Goal: Task Accomplishment & Management: Manage account settings

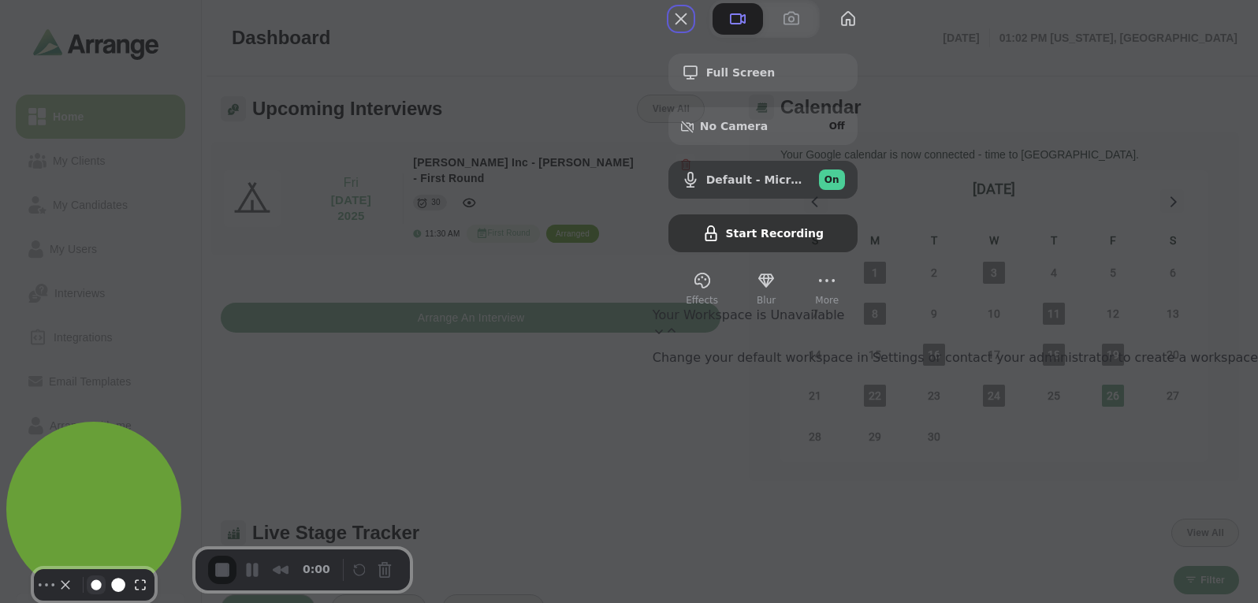
click at [93, 575] on button "Resize small" at bounding box center [96, 584] width 19 height 19
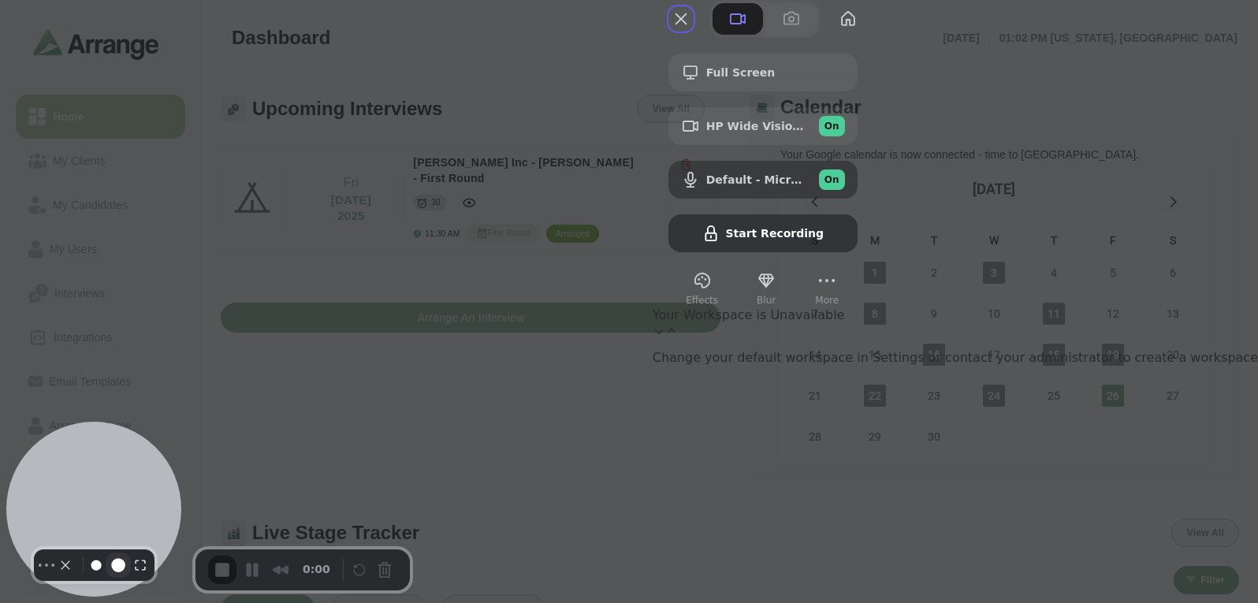
click at [107, 567] on button "Resize medium" at bounding box center [118, 564] width 25 height 25
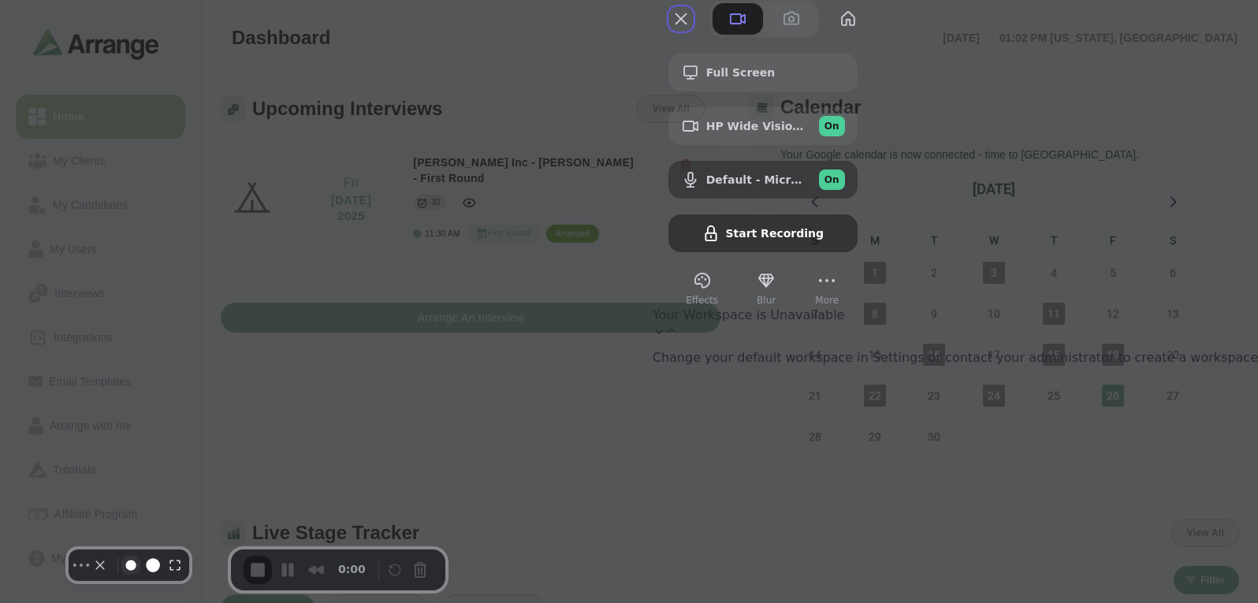
click at [133, 571] on button "Resize small" at bounding box center [130, 565] width 19 height 19
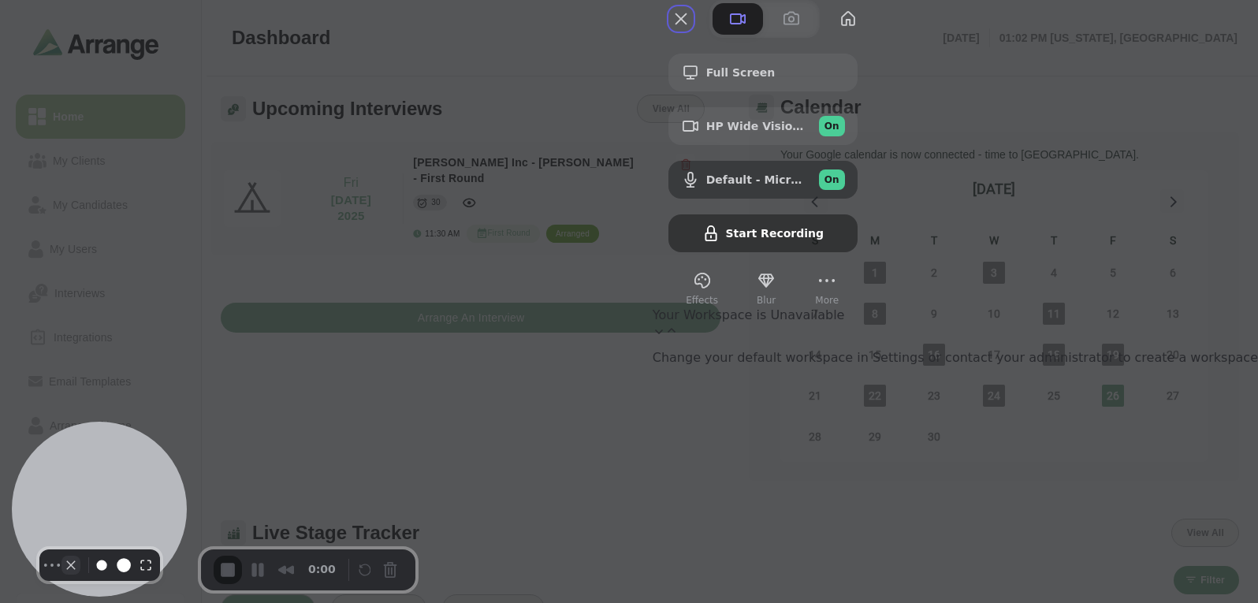
click at [69, 564] on button "Camera off" at bounding box center [70, 565] width 19 height 19
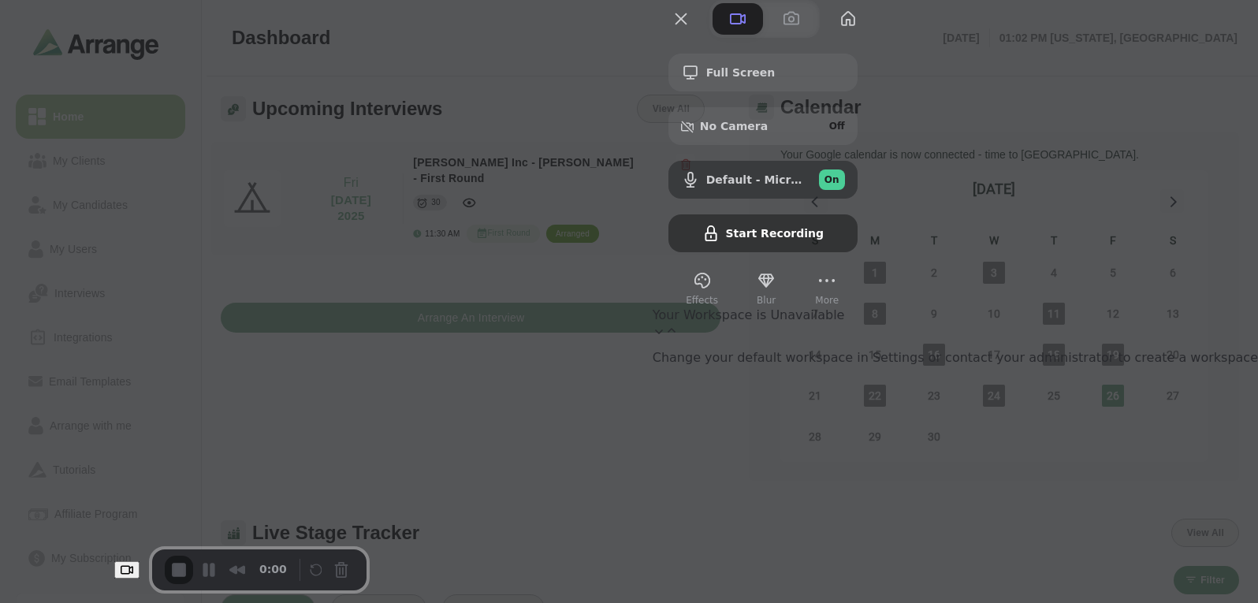
click at [1144, 337] on span "Your Workspace is Unavailable" at bounding box center [955, 322] width 605 height 30
click at [1146, 337] on span "Your Workspace is Unavailable" at bounding box center [955, 322] width 605 height 30
click at [1175, 337] on span "Your Workspace is Unavailable" at bounding box center [955, 322] width 605 height 30
click at [1145, 337] on span "Your Workspace is Unavailable" at bounding box center [955, 322] width 605 height 30
click at [1105, 365] on div "Change your default workspace in Settings or contact your administrator to crea…" at bounding box center [955, 357] width 605 height 15
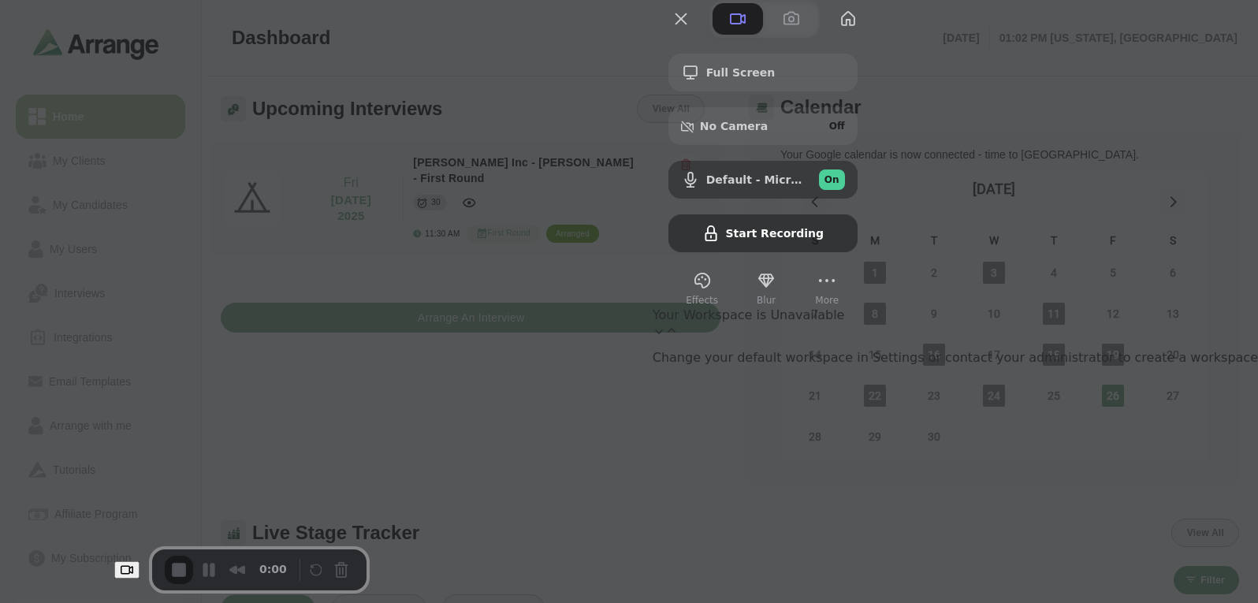
click at [1081, 365] on p "Change your default workspace in Settings or contact your administrator to crea…" at bounding box center [955, 357] width 605 height 15
click at [1102, 365] on div "Your Workspace is Unavailable Change your default workspace in Settings or cont…" at bounding box center [955, 336] width 605 height 58
click at [861, 32] on button "My library" at bounding box center [847, 18] width 25 height 25
click at [694, 32] on button "Close" at bounding box center [680, 18] width 25 height 25
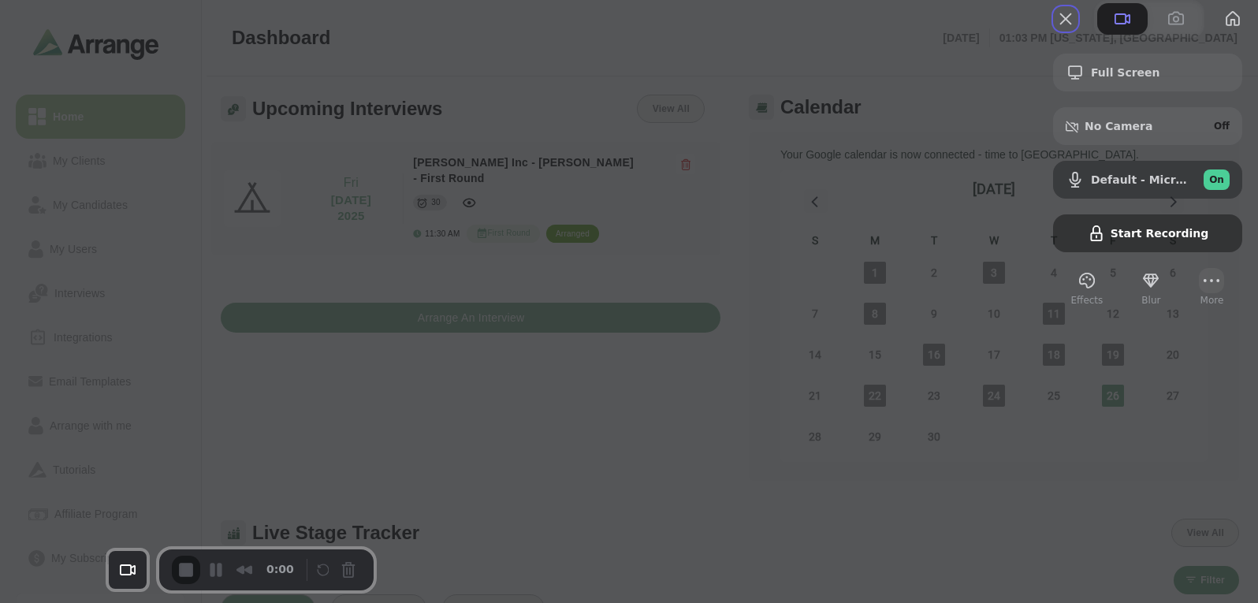
click at [1199, 293] on button "More" at bounding box center [1211, 280] width 25 height 25
click at [1110, 122] on span "Settings" at bounding box center [1110, 129] width 52 height 15
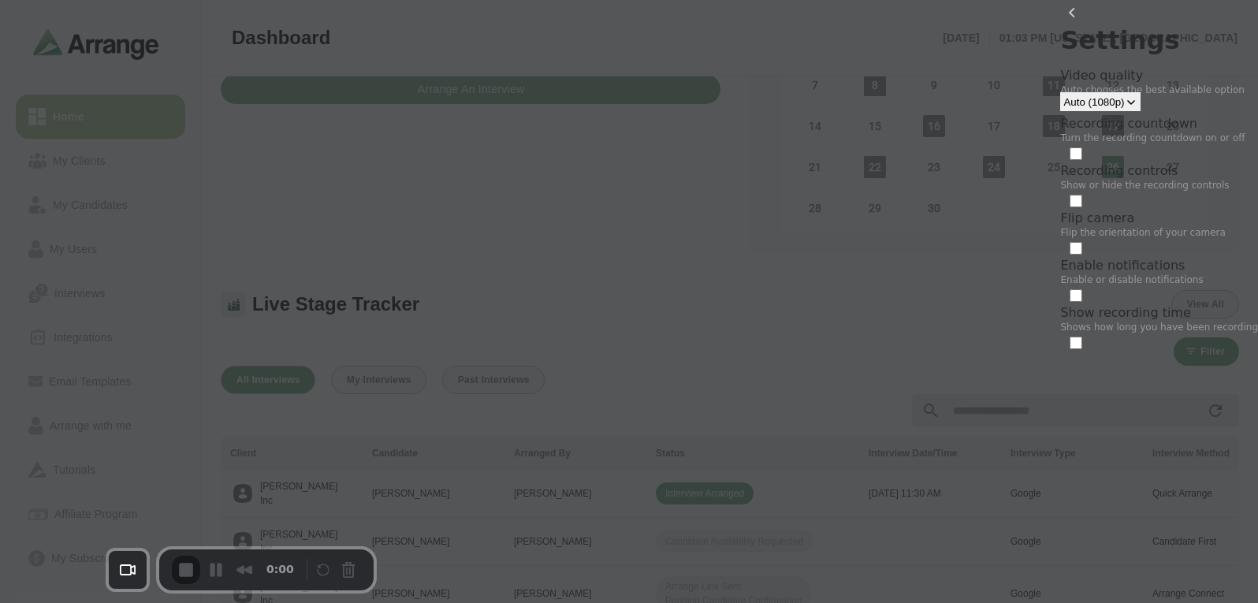
scroll to position [236, 0]
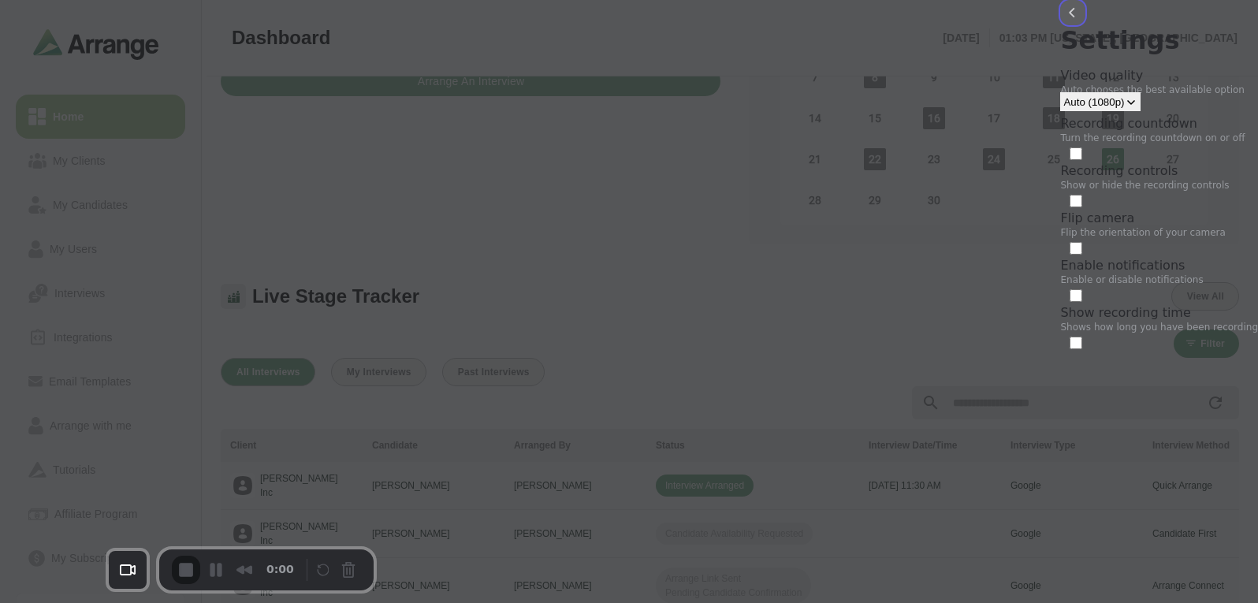
click at [1060, 25] on button "back" at bounding box center [1072, 12] width 25 height 25
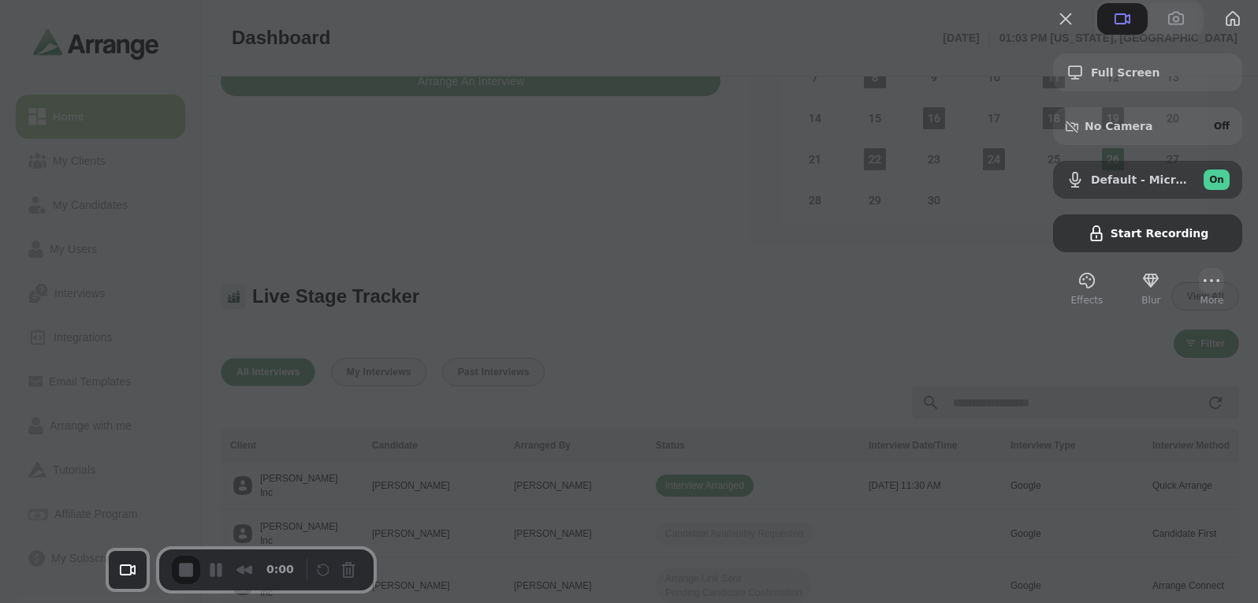
click at [1199, 293] on button "More" at bounding box center [1211, 280] width 25 height 25
click at [1119, 292] on span "Close" at bounding box center [1101, 299] width 35 height 15
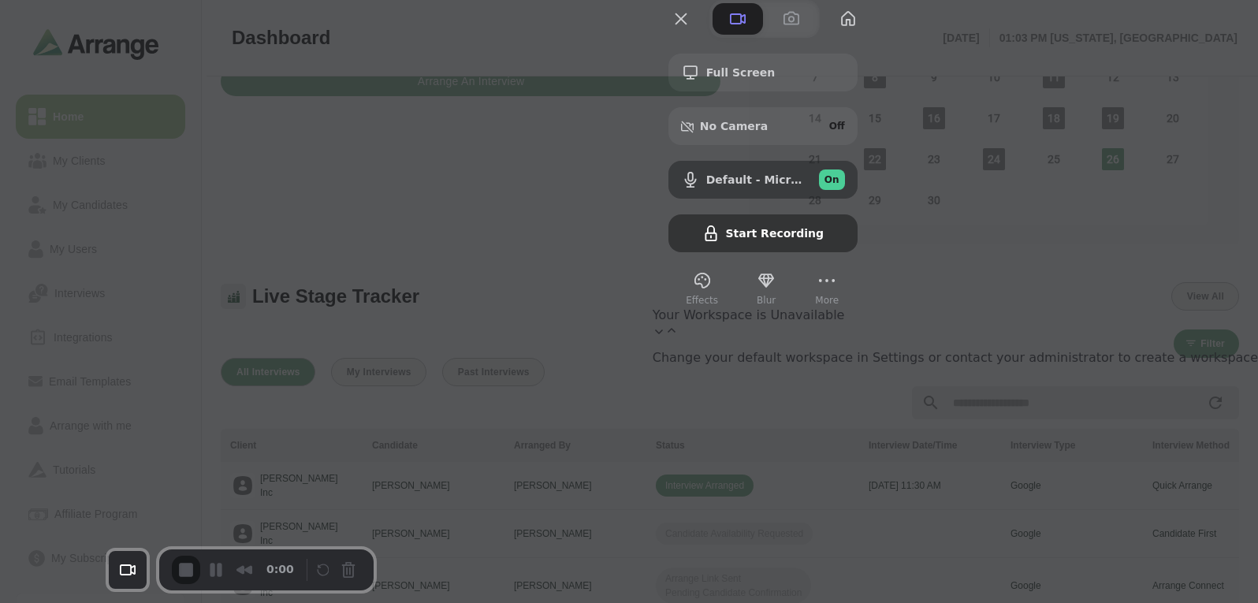
click at [1131, 365] on div "Your Workspace is Unavailable Change your default workspace in Settings or cont…" at bounding box center [955, 336] width 605 height 58
click at [1119, 337] on span "Your Workspace is Unavailable" at bounding box center [955, 322] width 605 height 30
click at [861, 32] on button "My library" at bounding box center [847, 18] width 25 height 25
click at [694, 32] on button "Close" at bounding box center [680, 18] width 25 height 25
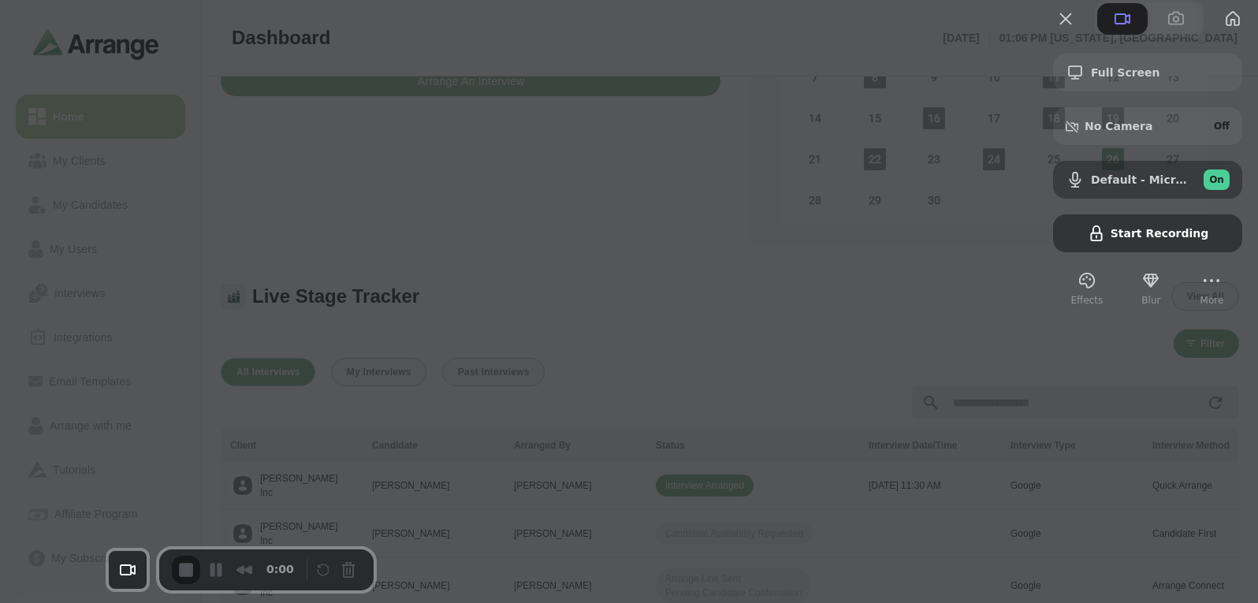
click at [1135, 252] on div "Full Screen No Camera Off Default - Microphone Array (Intel® Smart Sound Techno…" at bounding box center [1147, 153] width 189 height 199
click at [1220, 32] on button "My library" at bounding box center [1232, 18] width 25 height 25
click at [1055, 32] on button "Close" at bounding box center [1065, 18] width 25 height 25
